Goal: Task Accomplishment & Management: Complete application form

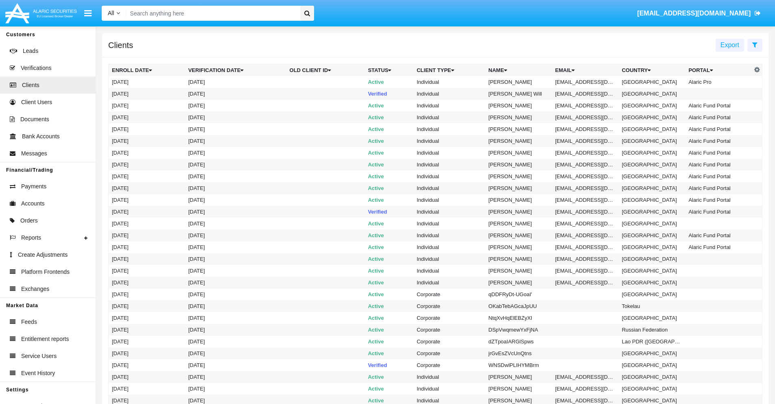
click at [754, 44] on icon at bounding box center [754, 44] width 5 height 7
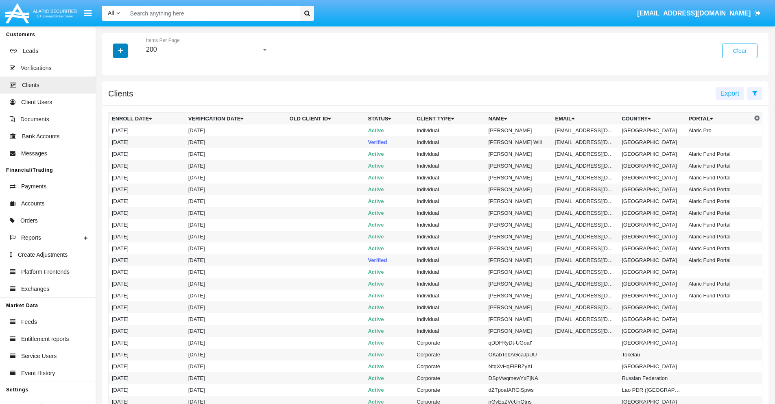
click at [120, 50] on icon "button" at bounding box center [120, 51] width 4 height 6
click at [126, 138] on span "Email" at bounding box center [126, 138] width 16 height 10
click at [112, 142] on input "Email" at bounding box center [111, 142] width 0 height 0
checkbox input "true"
click at [120, 50] on icon "button" at bounding box center [120, 51] width 4 height 6
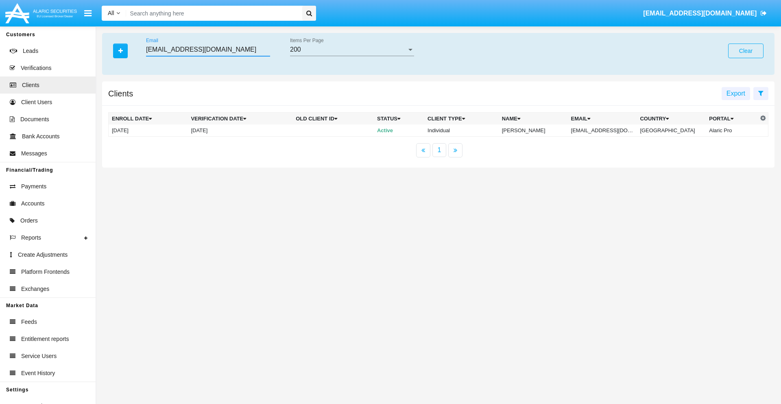
type input "[EMAIL_ADDRESS][DOMAIN_NAME]"
click at [605, 130] on td "[EMAIL_ADDRESS][DOMAIN_NAME]" at bounding box center [602, 130] width 69 height 12
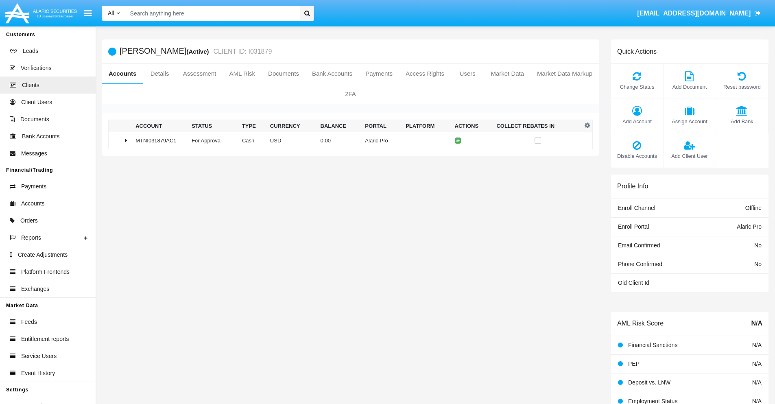
click at [741, 121] on span "Add Bank" at bounding box center [742, 122] width 44 height 8
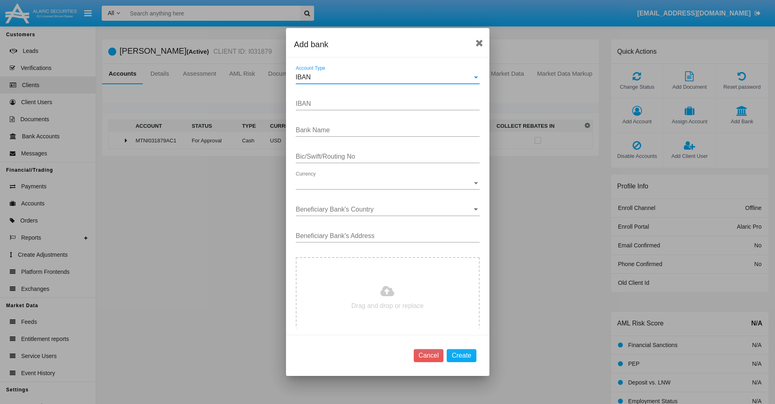
click at [384, 77] on div "IBAN" at bounding box center [384, 77] width 176 height 7
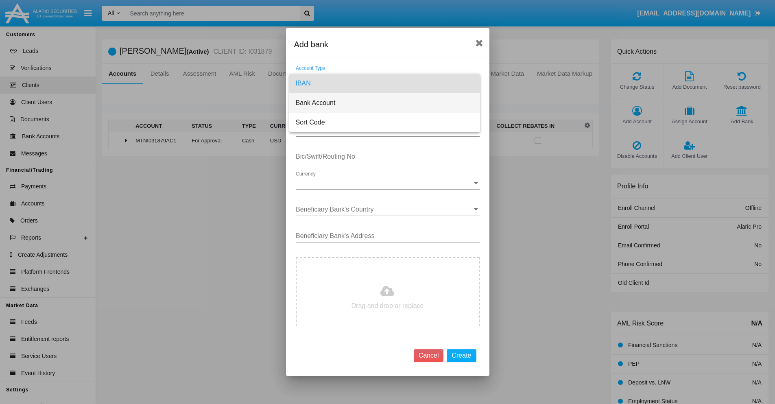
click at [384, 103] on span "Bank Account" at bounding box center [385, 103] width 178 height 20
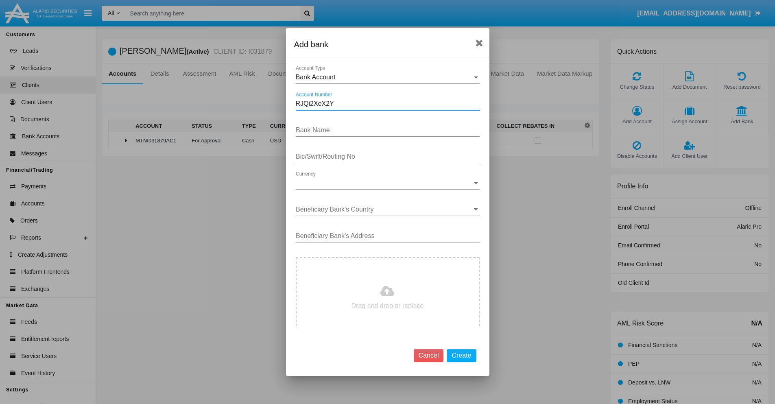
type input "RJQi2XeX2Y"
type input "OSscSkJcQoqqcmY"
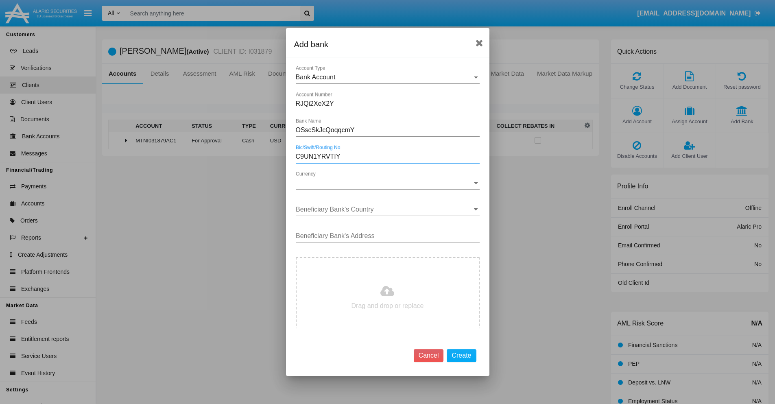
type input "C9UN1YRVTIY"
click at [384, 183] on span "Currency" at bounding box center [384, 182] width 176 height 7
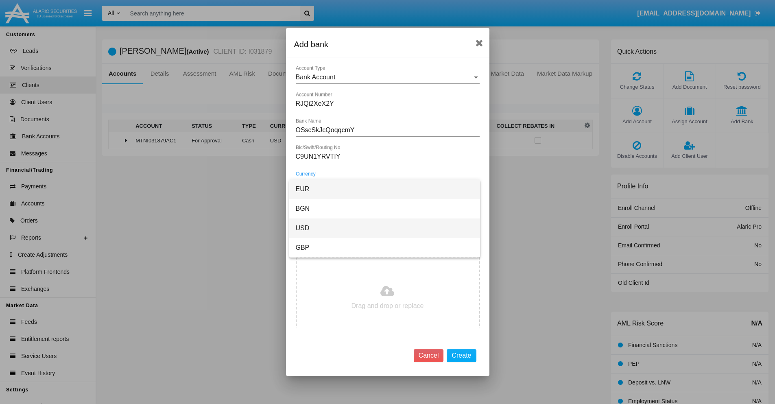
click at [384, 228] on span "USD" at bounding box center [385, 228] width 178 height 20
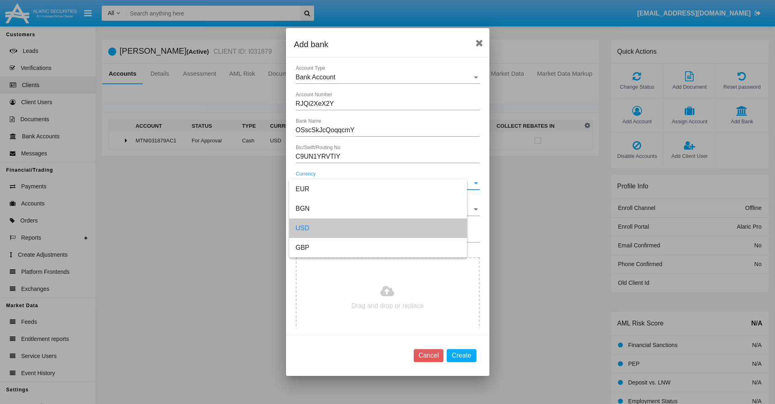
click at [384, 209] on input "Beneficiary Bank's Country" at bounding box center [388, 209] width 184 height 7
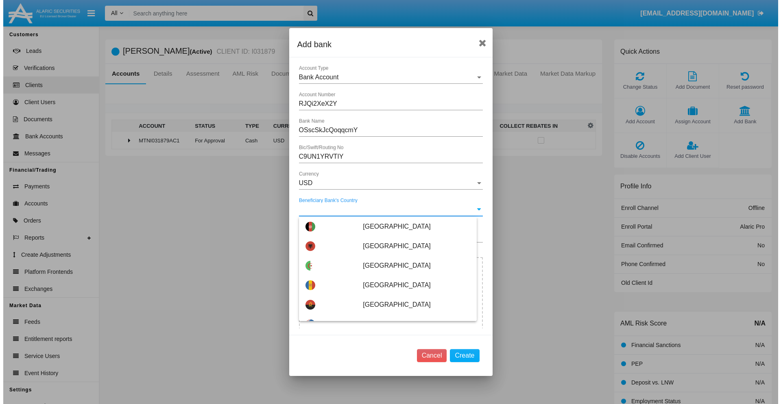
scroll to position [2667, 0]
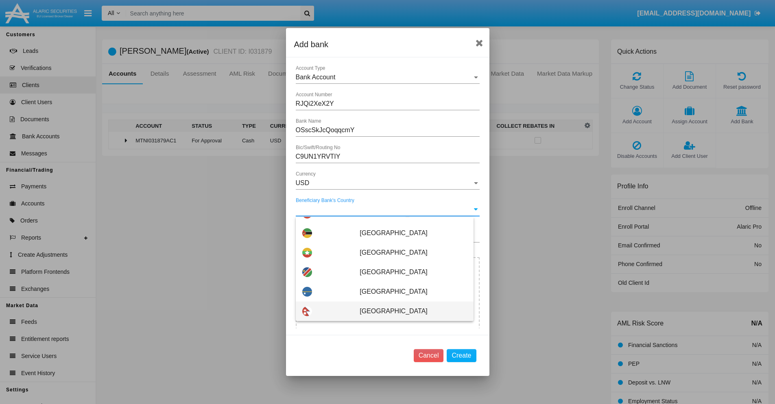
click at [409, 311] on span "[GEOGRAPHIC_DATA]" at bounding box center [412, 311] width 107 height 20
type input "[GEOGRAPHIC_DATA]"
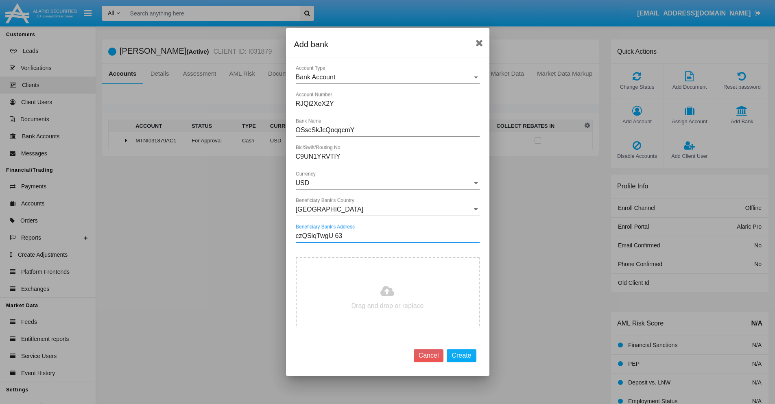
type input "czQSiqTwgU 634"
type input "C:\fakepath\bank-statement.png"
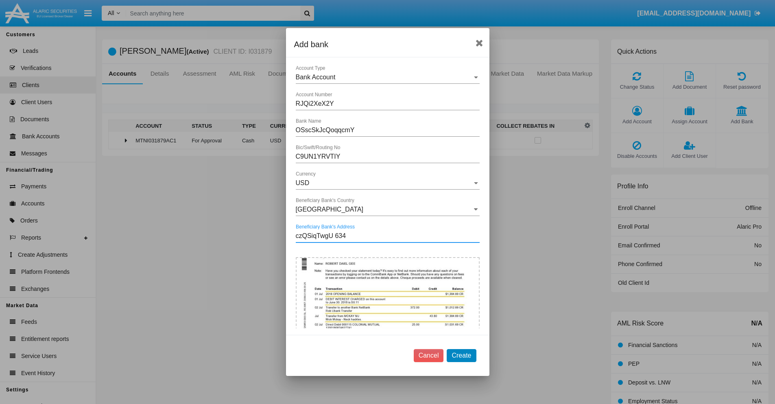
click at [461, 355] on button "Create" at bounding box center [460, 355] width 29 height 13
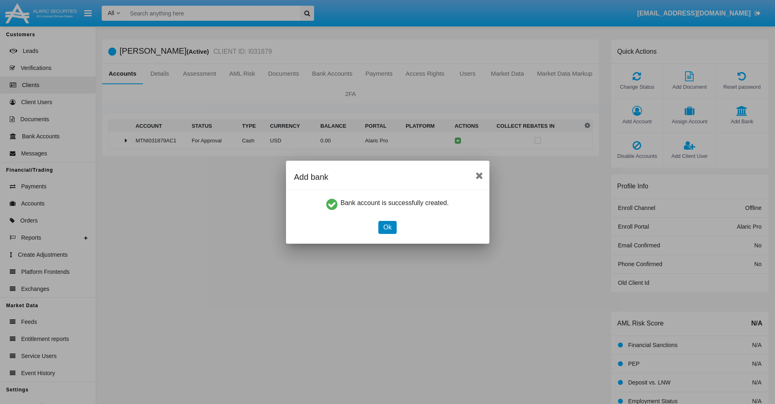
click at [387, 227] on button "Ok" at bounding box center [387, 227] width 18 height 13
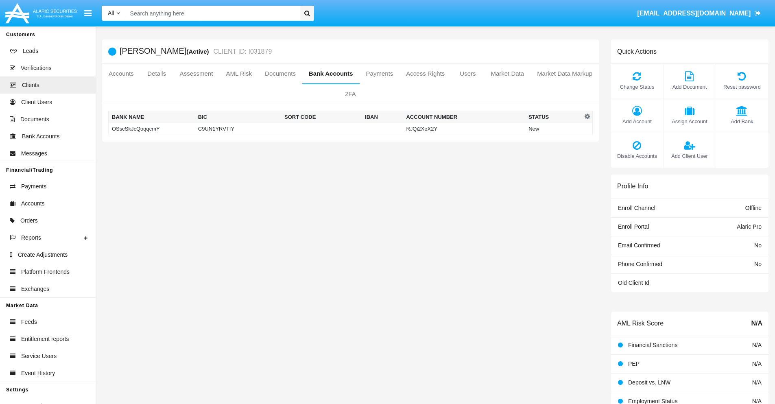
click at [151, 128] on td "OSscSkJcQoqqcmY" at bounding box center [152, 129] width 86 height 12
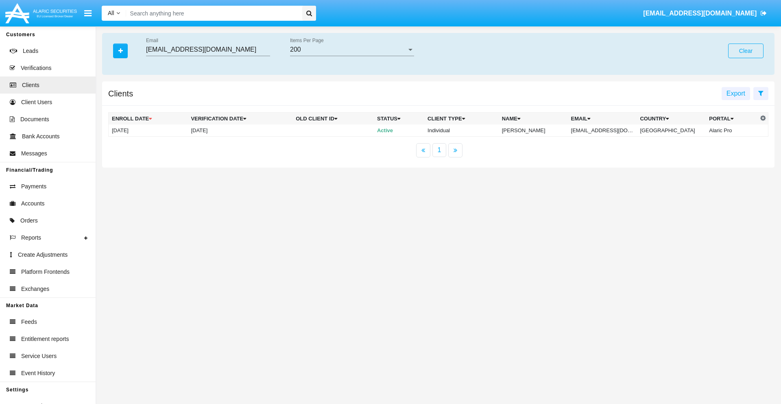
click at [745, 51] on button "Clear" at bounding box center [745, 51] width 35 height 15
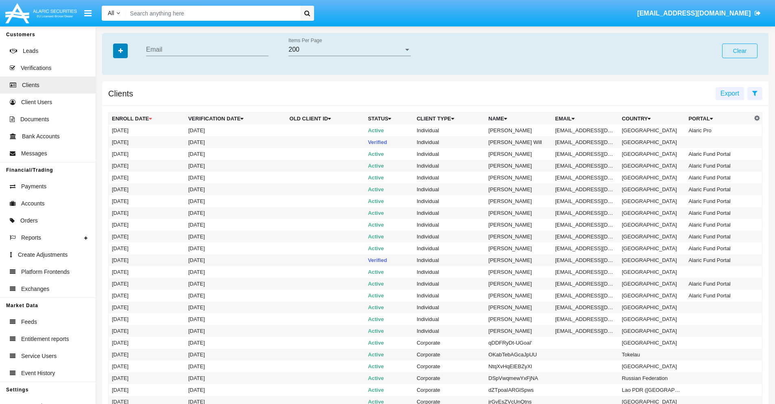
click at [120, 50] on icon "button" at bounding box center [120, 51] width 4 height 6
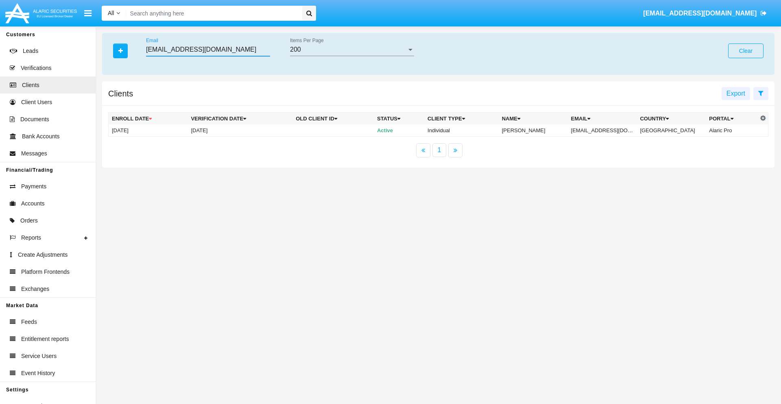
type input "[EMAIL_ADDRESS][DOMAIN_NAME]"
click at [605, 130] on td "[EMAIL_ADDRESS][DOMAIN_NAME]" at bounding box center [602, 130] width 69 height 12
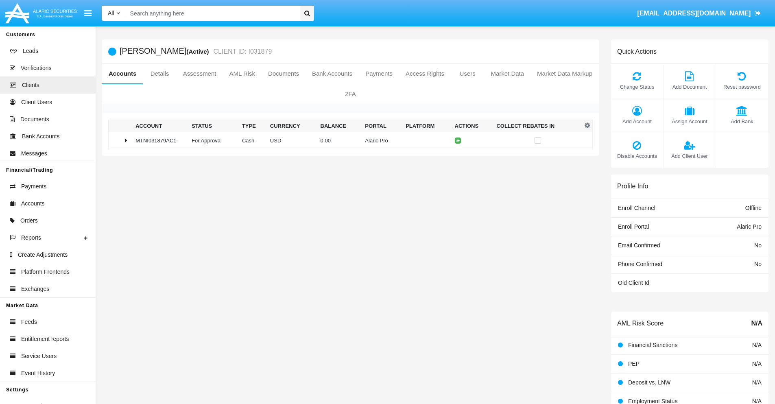
click at [741, 121] on span "Add Bank" at bounding box center [742, 122] width 44 height 8
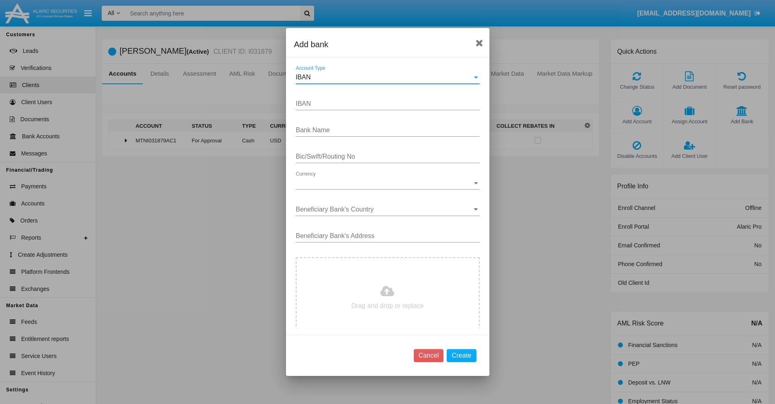
click at [384, 77] on div "IBAN" at bounding box center [384, 77] width 176 height 7
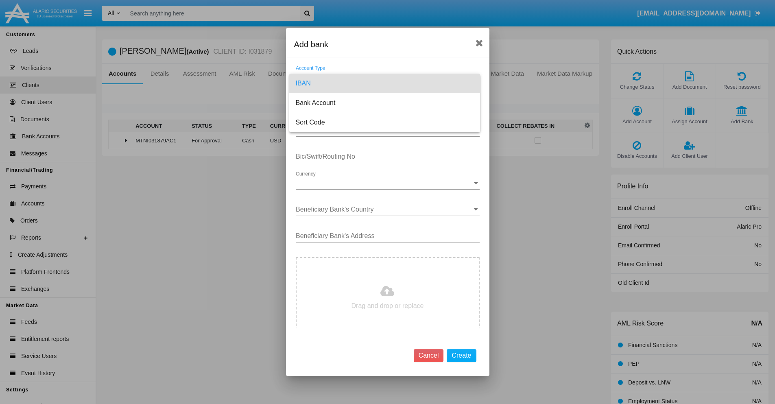
click at [384, 83] on span "IBAN" at bounding box center [385, 84] width 178 height 20
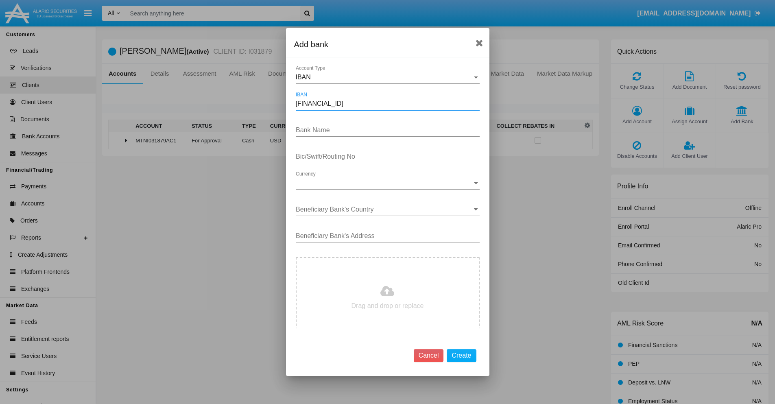
type input "DE31500105175143186793"
type input "JwCGJDrmrDRmaxa"
type input "ZQRSMGGIYIP"
click at [384, 183] on span "Currency" at bounding box center [384, 182] width 176 height 7
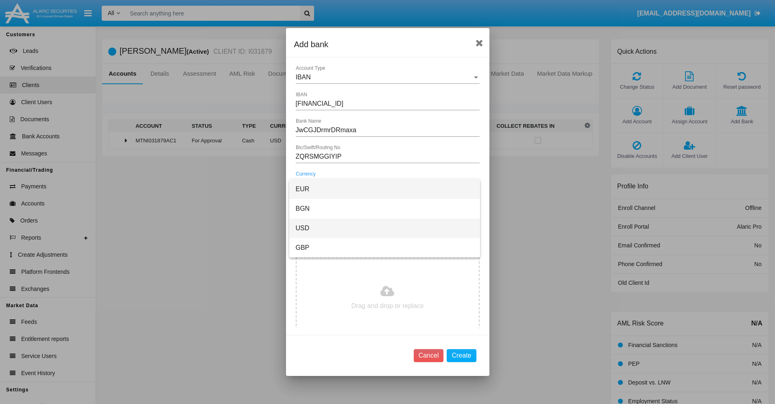
click at [384, 228] on span "USD" at bounding box center [385, 228] width 178 height 20
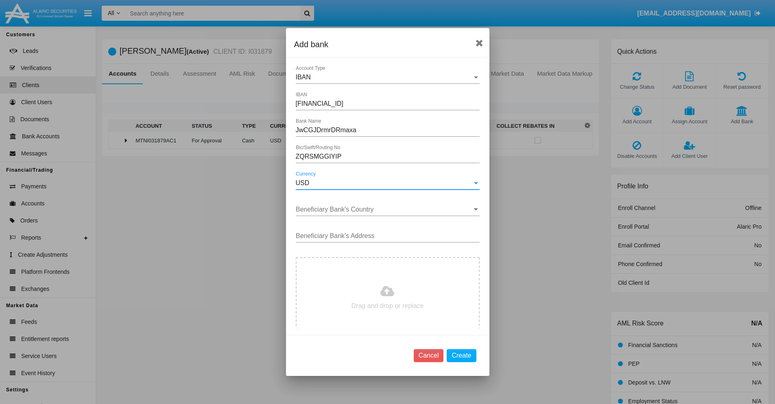
click at [384, 209] on input "Beneficiary Bank's Country" at bounding box center [388, 209] width 184 height 7
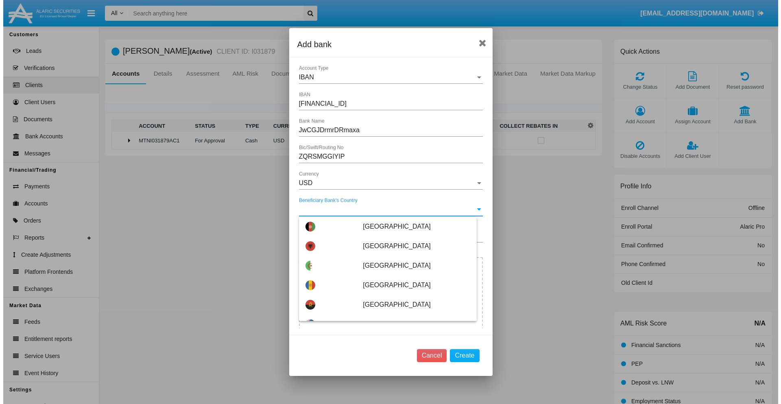
scroll to position [4229, 0]
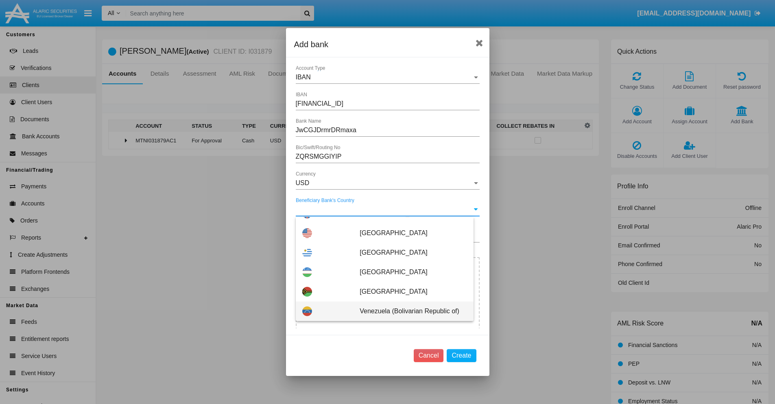
click at [409, 311] on span "Venezuela (Bolivarian Republic of)" at bounding box center [412, 311] width 107 height 20
type input "Venezuela (Bolivarian Republic of)"
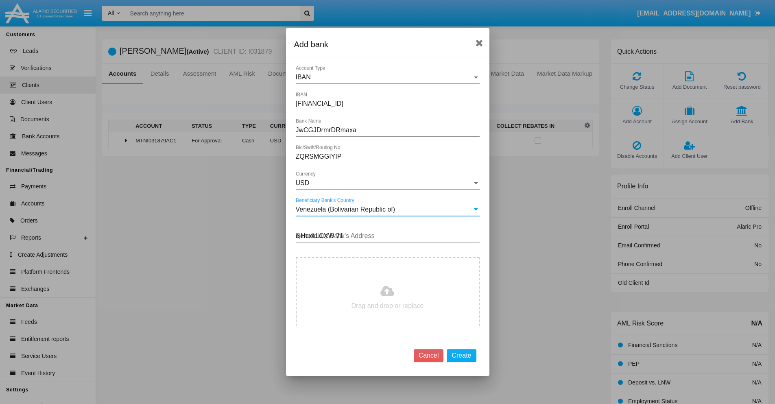
type input "ejHcxeLCXW 719"
type input "C:\fakepath\bank-statement.png"
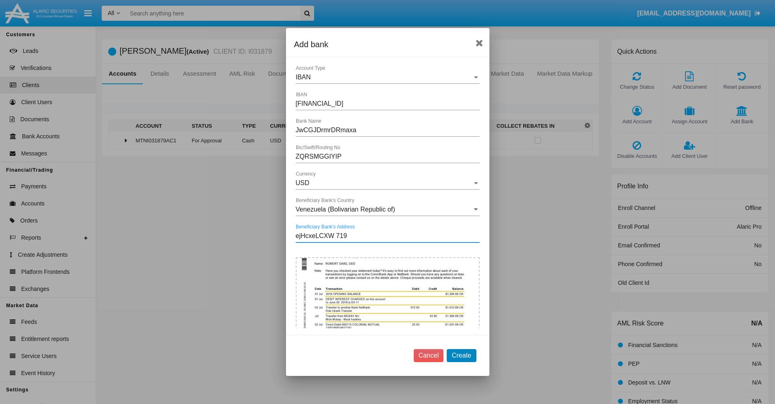
click at [461, 355] on button "Create" at bounding box center [460, 355] width 29 height 13
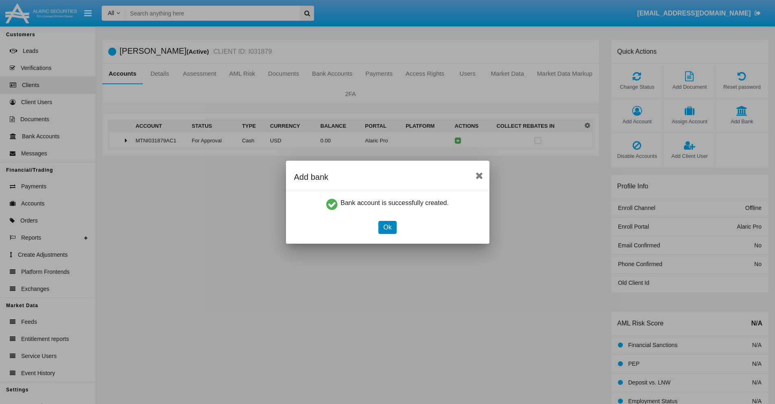
click at [387, 227] on button "Ok" at bounding box center [387, 227] width 18 height 13
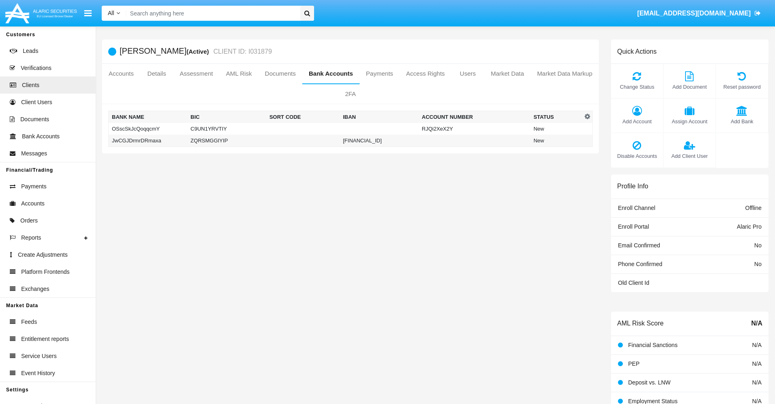
click at [148, 140] on td "JwCGJDrmrDRmaxa" at bounding box center [148, 141] width 79 height 12
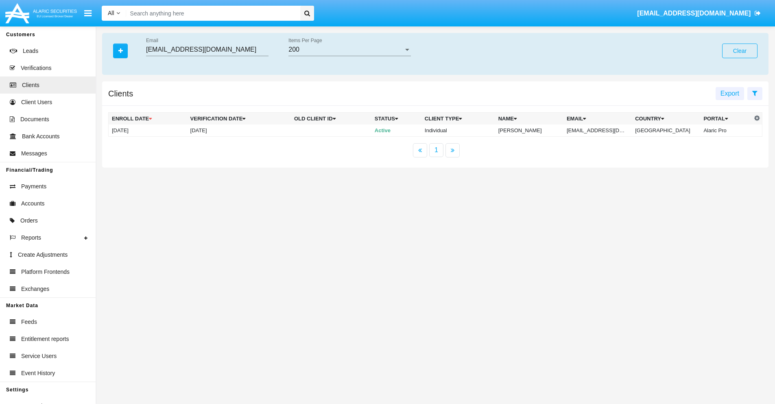
click at [739, 51] on button "Clear" at bounding box center [739, 51] width 35 height 15
